Goal: Feedback & Contribution: Leave review/rating

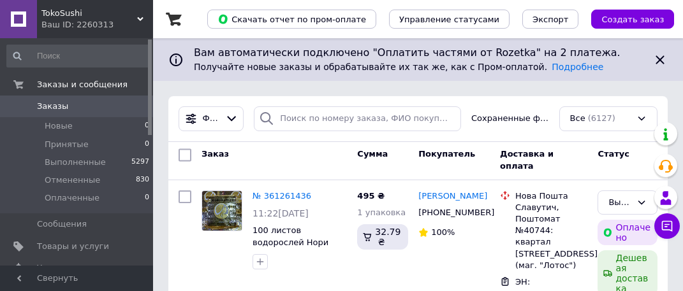
scroll to position [64, 0]
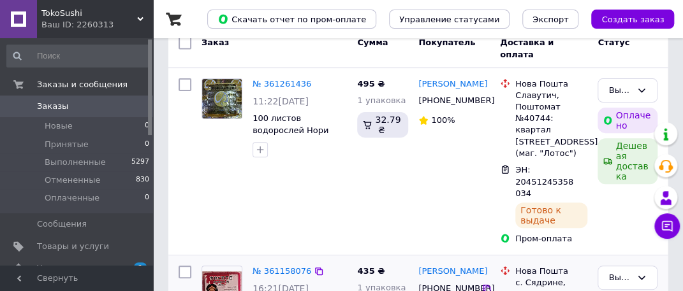
scroll to position [128, 0]
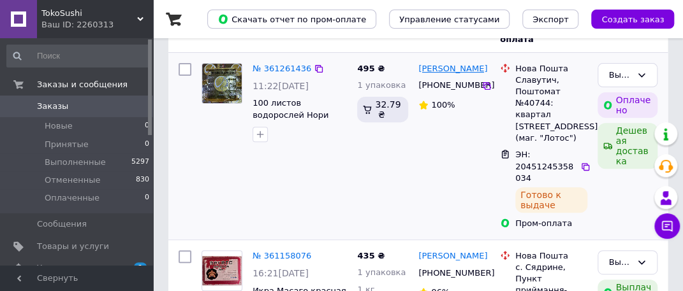
click at [428, 67] on link "[PERSON_NAME]" at bounding box center [452, 69] width 69 height 12
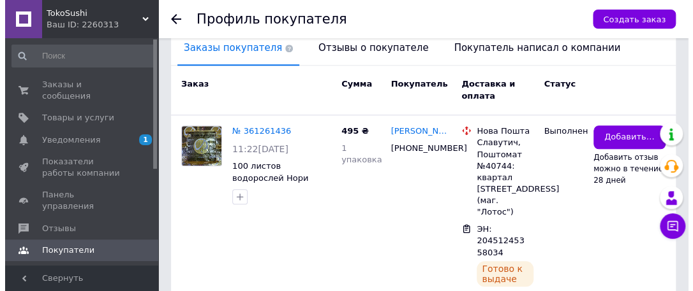
scroll to position [446, 0]
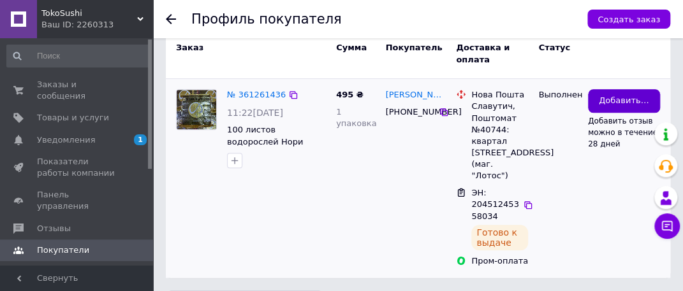
click at [600, 95] on span "Добавить отзыв" at bounding box center [624, 101] width 50 height 12
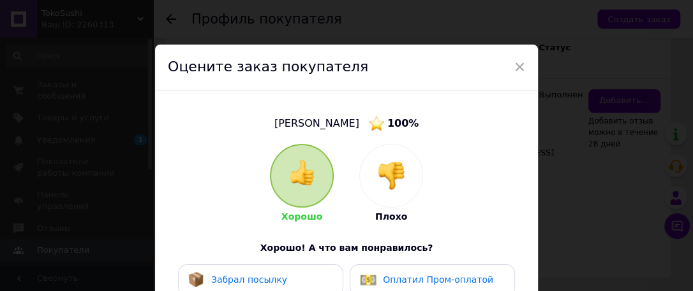
scroll to position [128, 0]
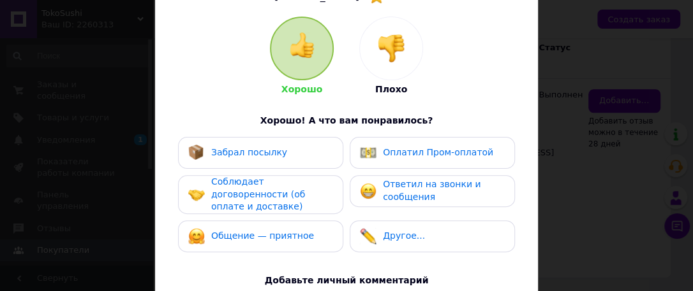
click at [409, 156] on span "Оплатил Пром-оплатой" at bounding box center [438, 152] width 110 height 10
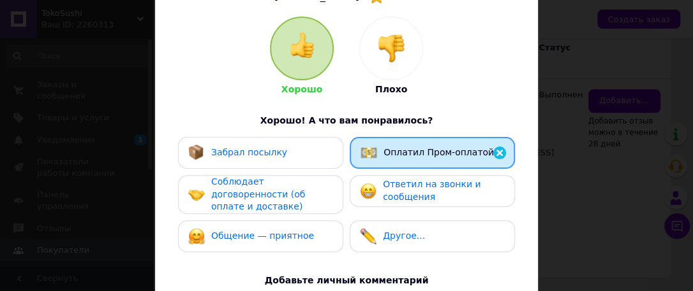
click at [282, 145] on div "Забрал посылку" at bounding box center [260, 153] width 145 height 17
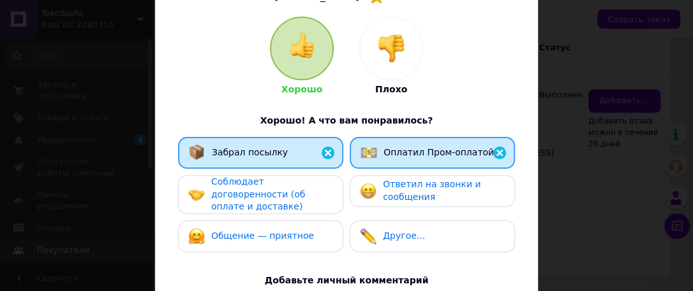
click at [283, 190] on div "Соблюдает договоренности (об оплате и доставке)" at bounding box center [271, 195] width 121 height 38
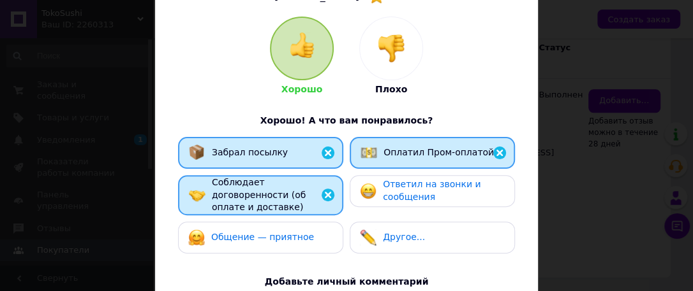
click at [282, 222] on div "Общение — приятное" at bounding box center [260, 238] width 165 height 32
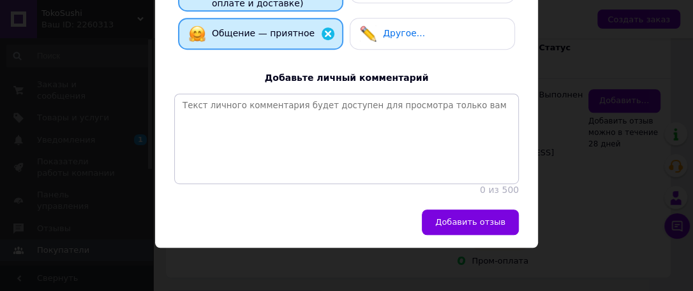
scroll to position [336, 0]
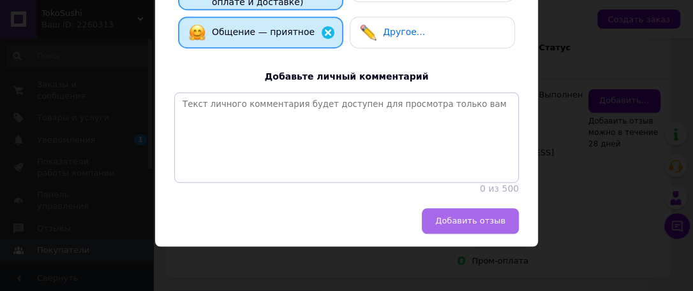
click at [457, 220] on span "Добавить отзыв" at bounding box center [470, 221] width 70 height 10
